Goal: Find specific page/section: Find specific page/section

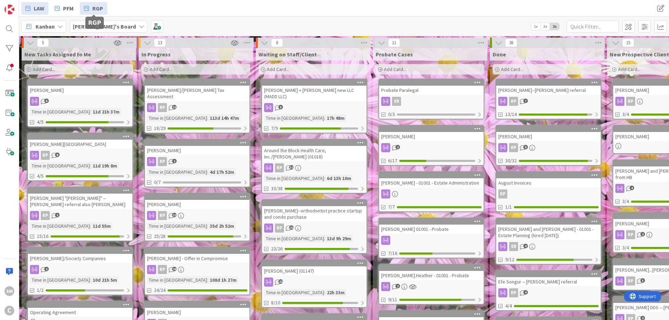
click at [95, 8] on span "RGP" at bounding box center [97, 8] width 11 height 8
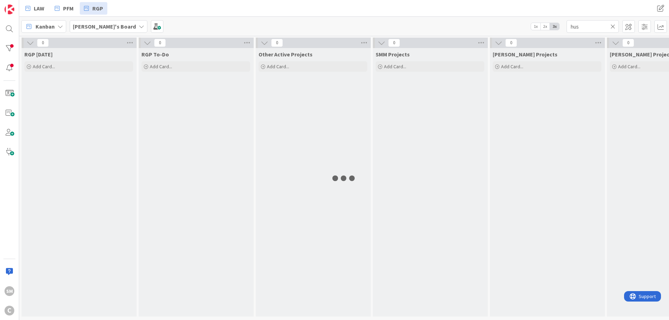
type input "hus"
click at [179, 115] on div "RGP To-Do Add Card..." at bounding box center [196, 182] width 114 height 268
click at [613, 28] on icon at bounding box center [612, 26] width 5 height 6
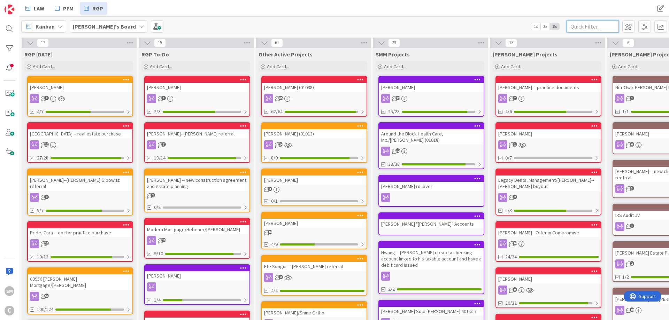
click at [604, 25] on input "text" at bounding box center [592, 26] width 52 height 13
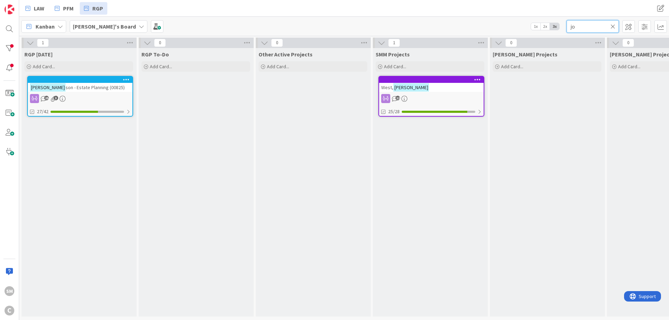
type input "j"
type input "[PERSON_NAME]"
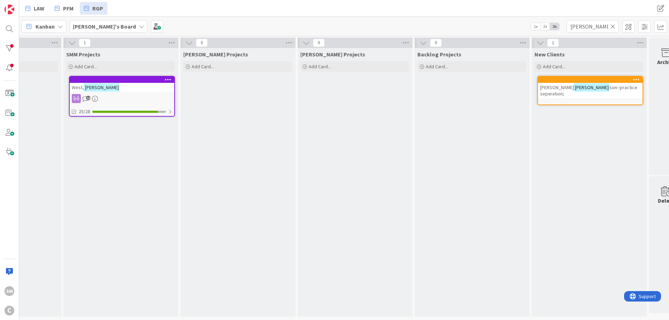
scroll to position [0, 326]
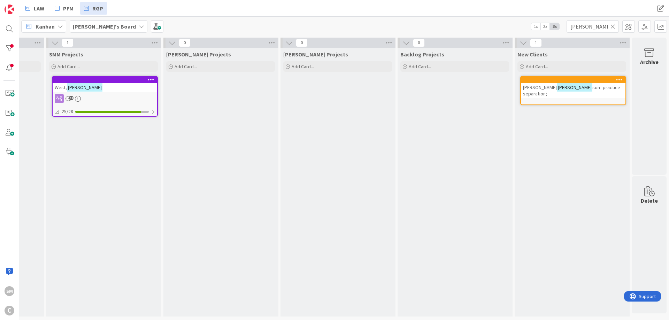
drag, startPoint x: 422, startPoint y: 165, endPoint x: 466, endPoint y: 161, distance: 44.8
click at [568, 90] on span "son--practice separation;" at bounding box center [571, 90] width 97 height 13
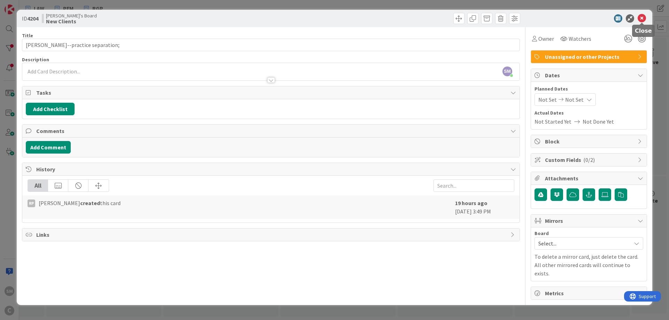
click at [643, 19] on icon at bounding box center [641, 18] width 8 height 8
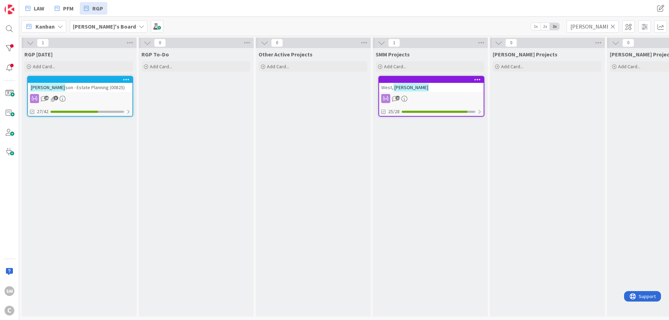
drag, startPoint x: 330, startPoint y: 121, endPoint x: 207, endPoint y: 99, distance: 125.2
click at [216, 110] on div "RGP To-Do Add Card..." at bounding box center [196, 182] width 114 height 268
click at [11, 30] on div at bounding box center [9, 29] width 14 height 14
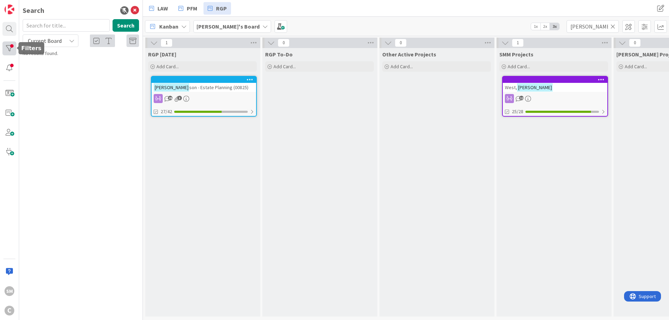
click at [9, 51] on div at bounding box center [9, 48] width 14 height 14
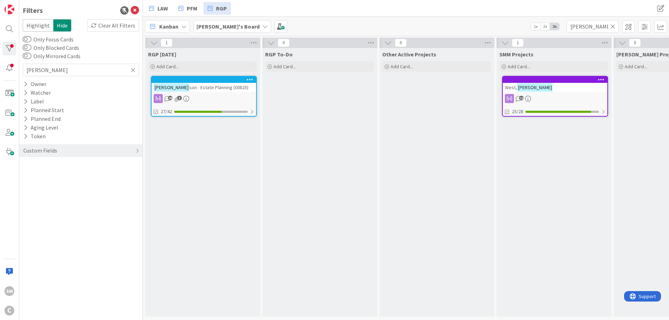
drag, startPoint x: 275, startPoint y: 7, endPoint x: 228, endPoint y: 11, distance: 47.6
click at [273, 7] on div "LAW PFM RGP" at bounding box center [292, 8] width 294 height 13
click at [157, 11] on link "LAW" at bounding box center [158, 8] width 27 height 13
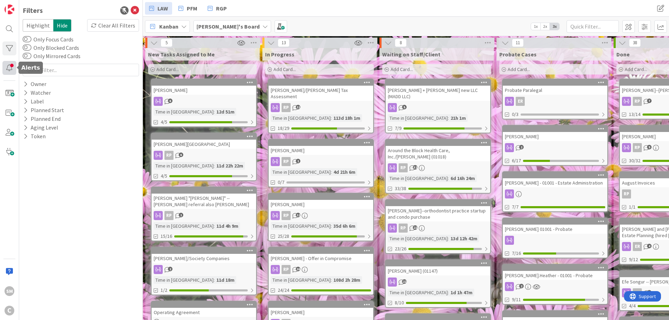
click at [7, 63] on div at bounding box center [9, 68] width 14 height 14
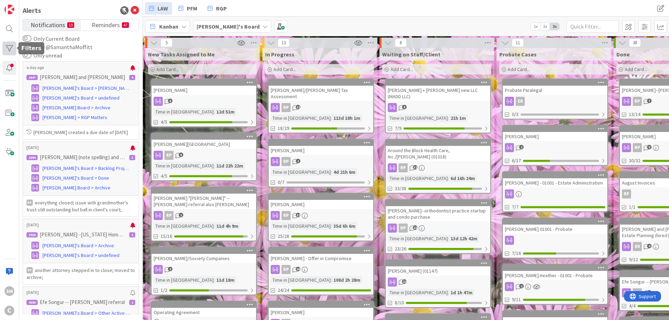
click at [7, 53] on div at bounding box center [9, 48] width 14 height 14
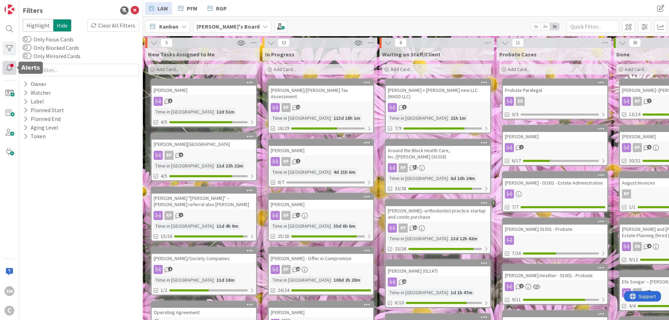
click at [9, 65] on div at bounding box center [9, 68] width 14 height 14
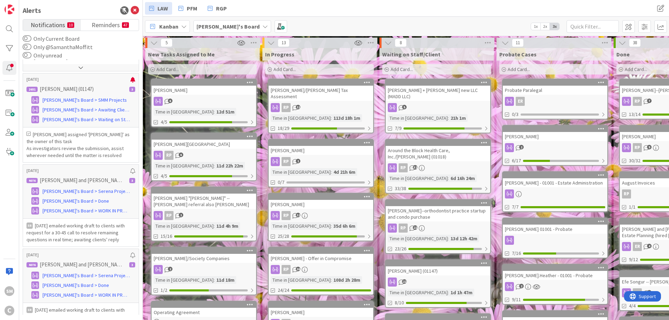
scroll to position [1244, 0]
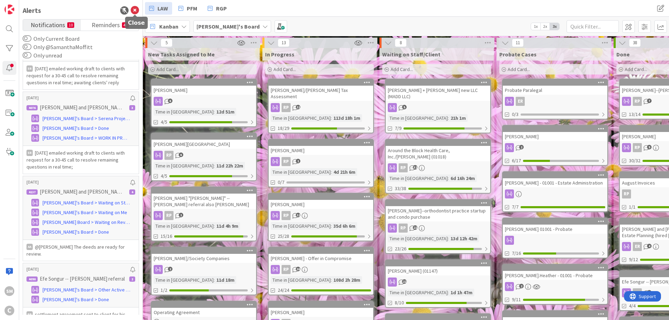
click at [132, 10] on icon at bounding box center [135, 10] width 8 height 8
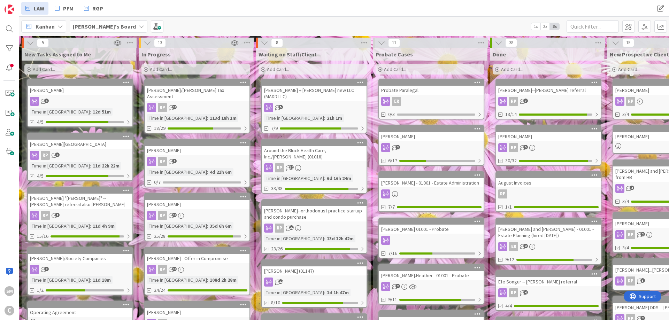
click at [271, 10] on div "LAW PFM RGP" at bounding box center [199, 8] width 356 height 13
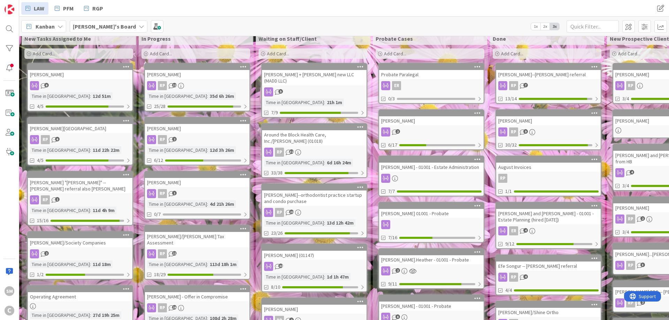
scroll to position [0, 0]
